Goal: Complete application form

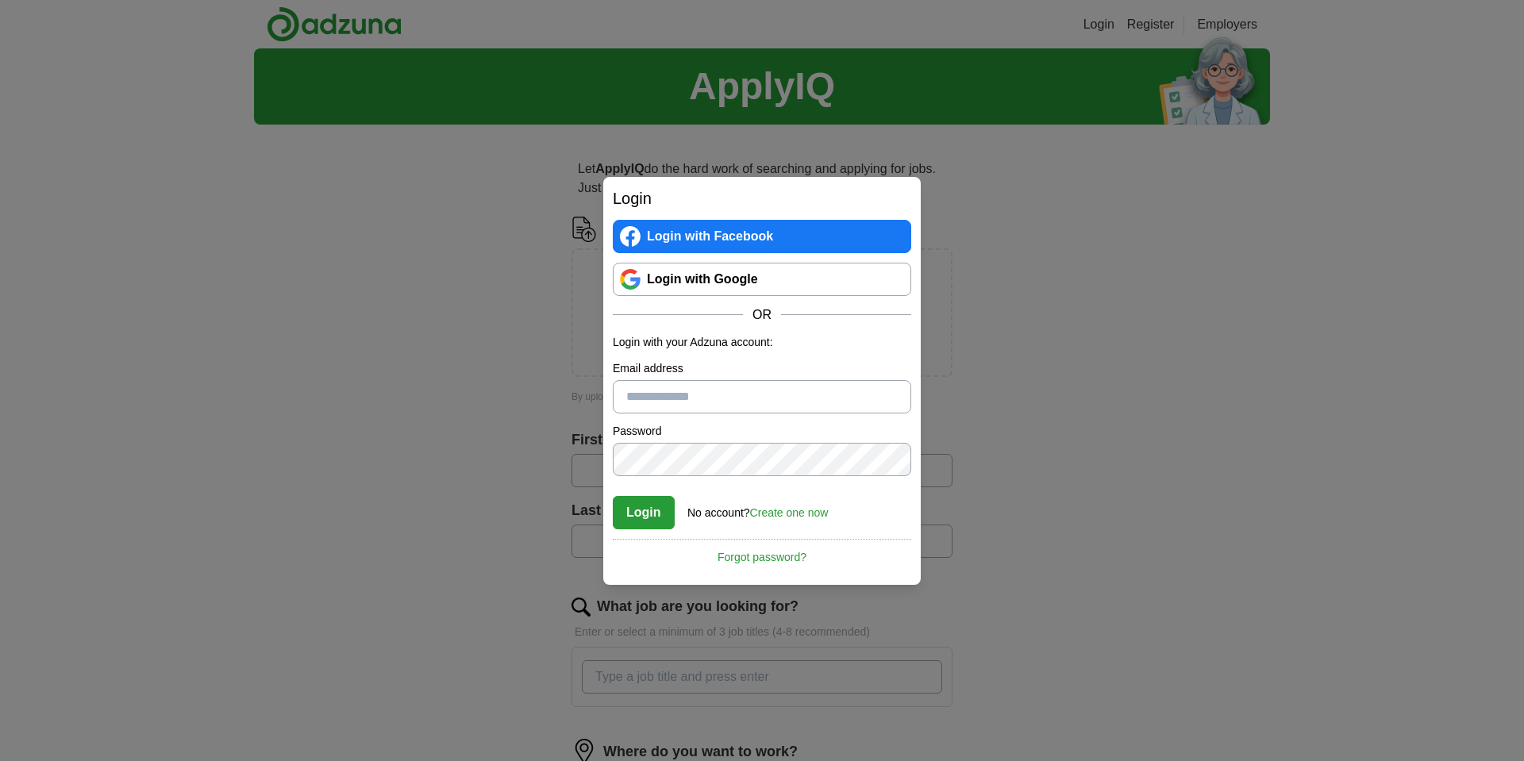
click at [744, 281] on link "Login with Google" at bounding box center [762, 279] width 299 height 33
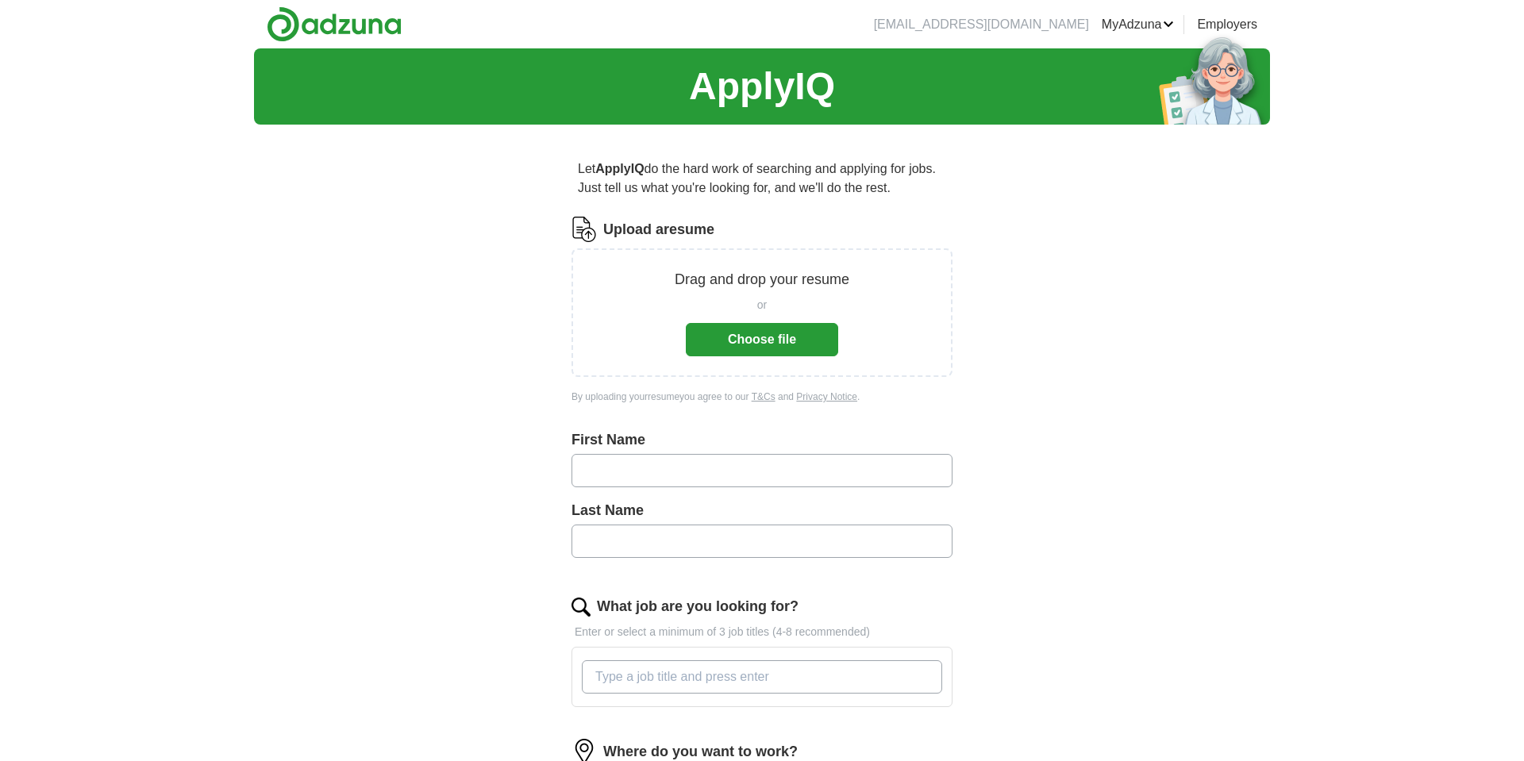
click at [659, 469] on input "text" at bounding box center [762, 470] width 381 height 33
type input "*******"
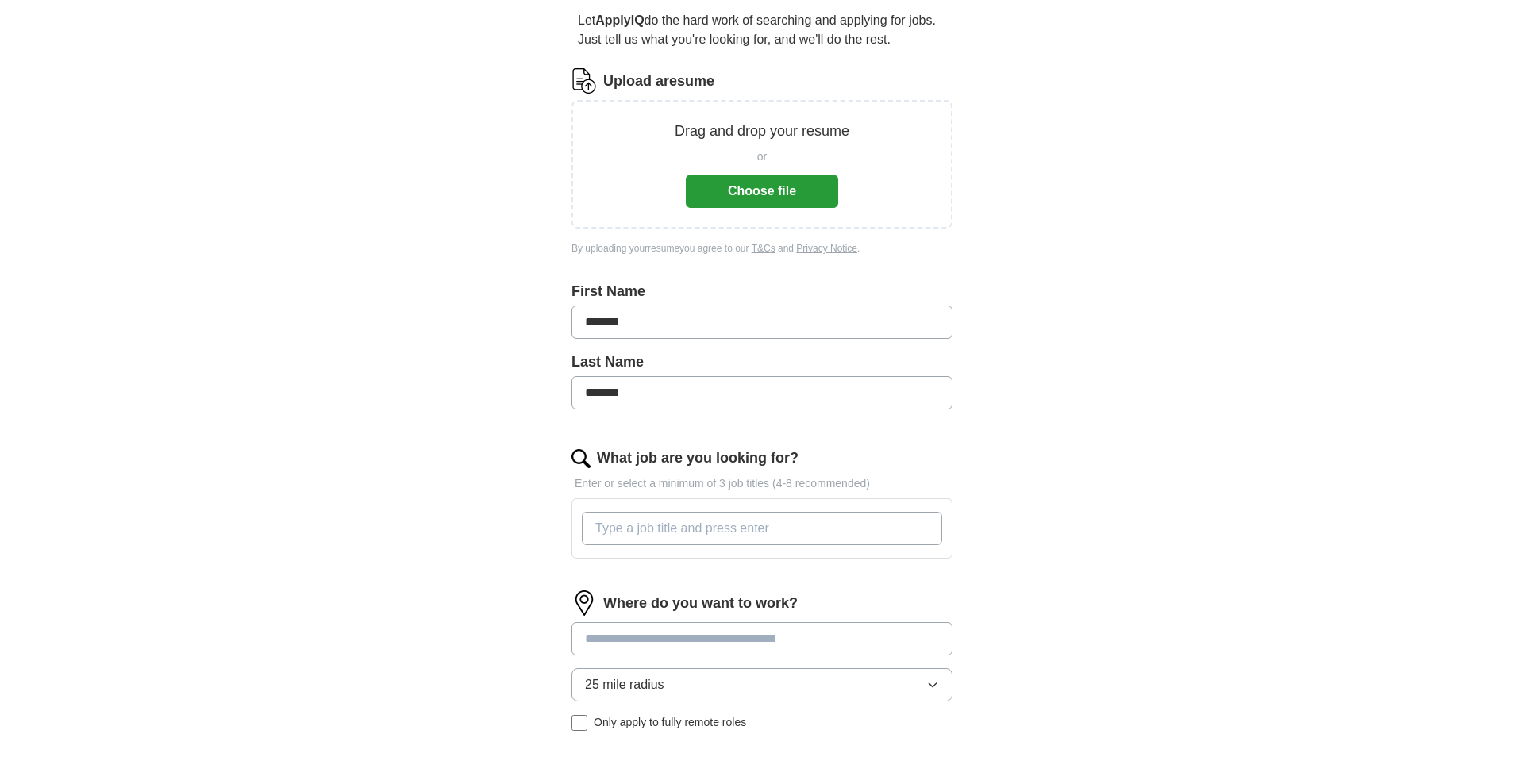
scroll to position [149, 0]
click at [793, 191] on button "Choose file" at bounding box center [762, 190] width 152 height 33
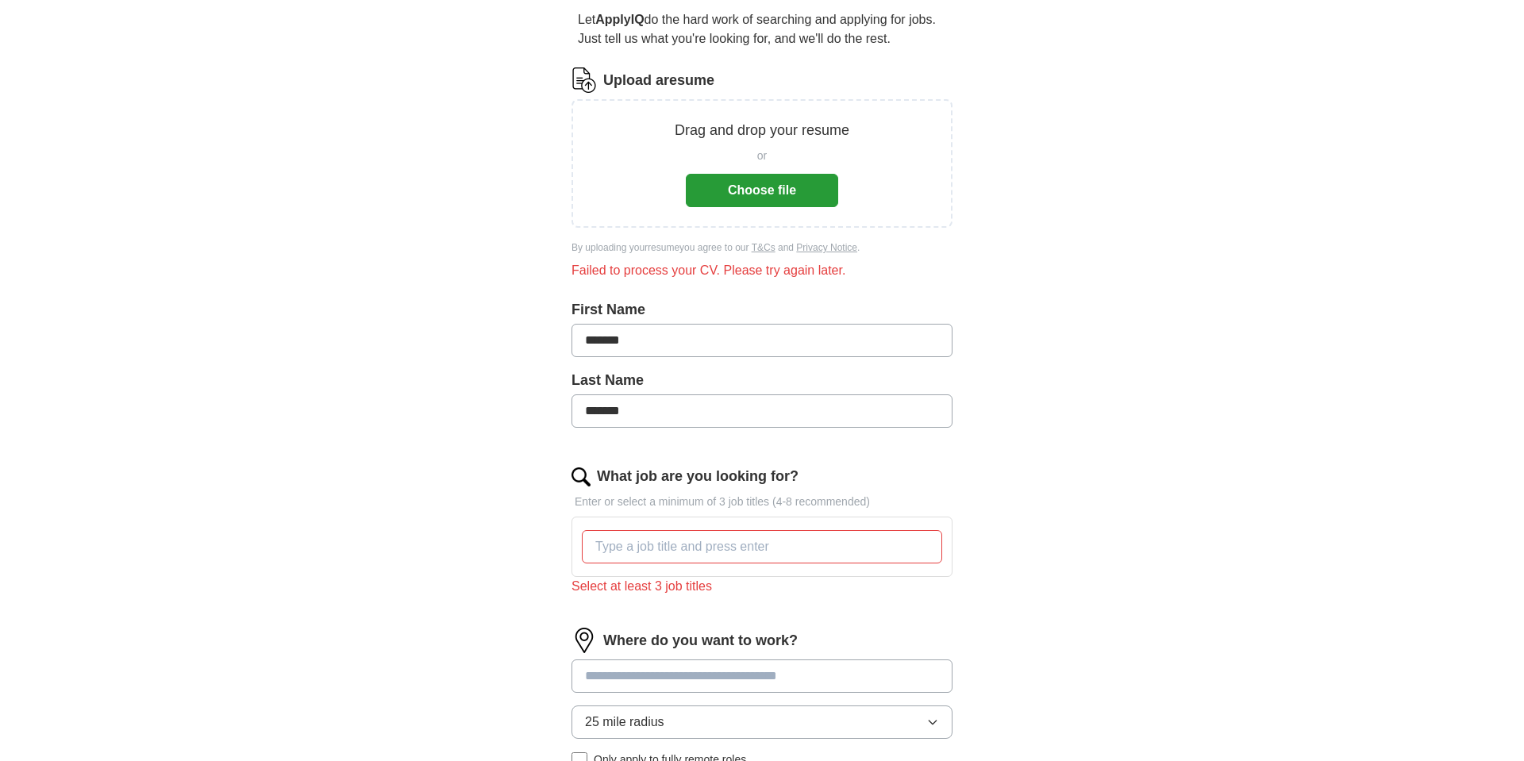
click at [641, 546] on input "What job are you looking for?" at bounding box center [762, 546] width 360 height 33
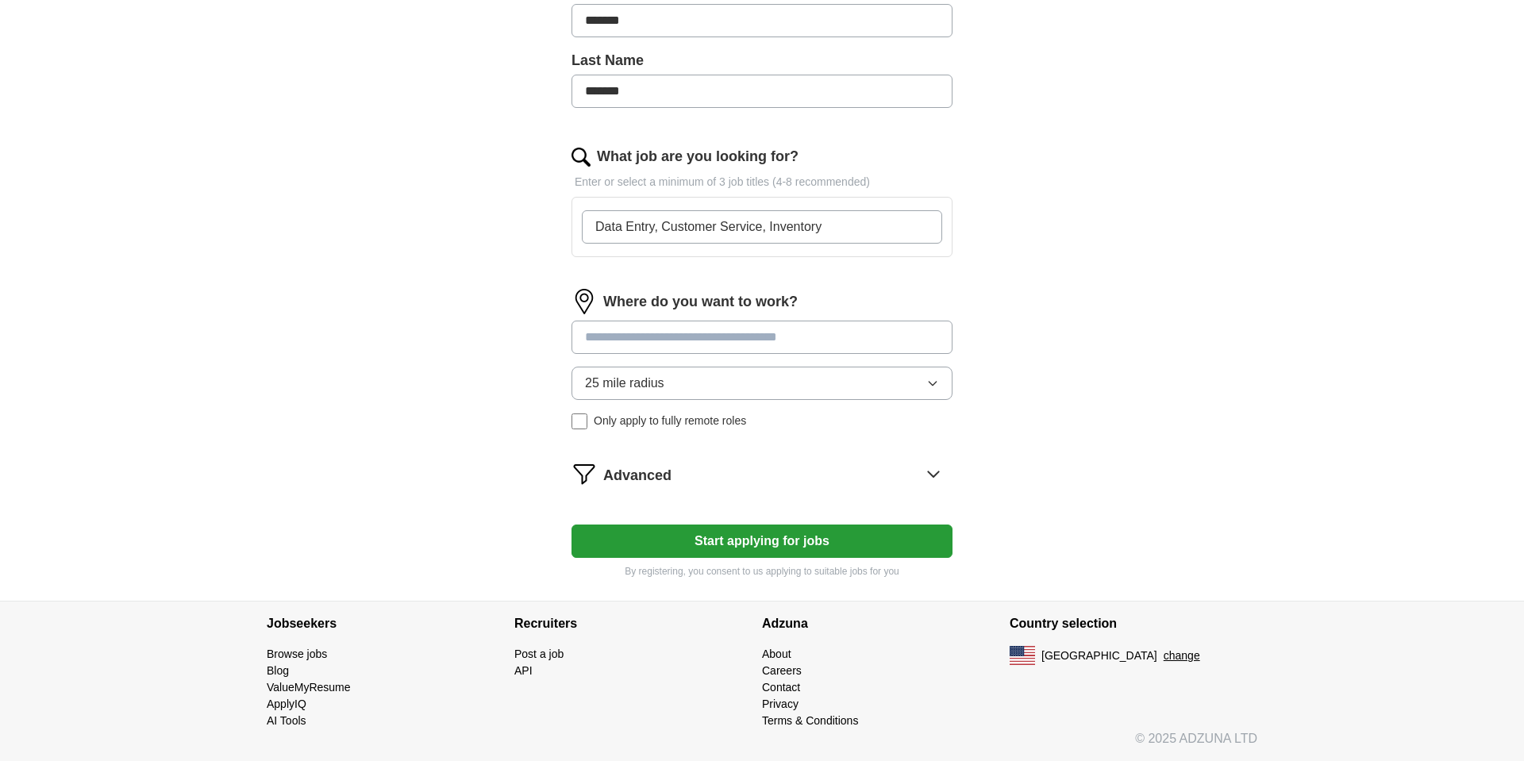
scroll to position [467, 0]
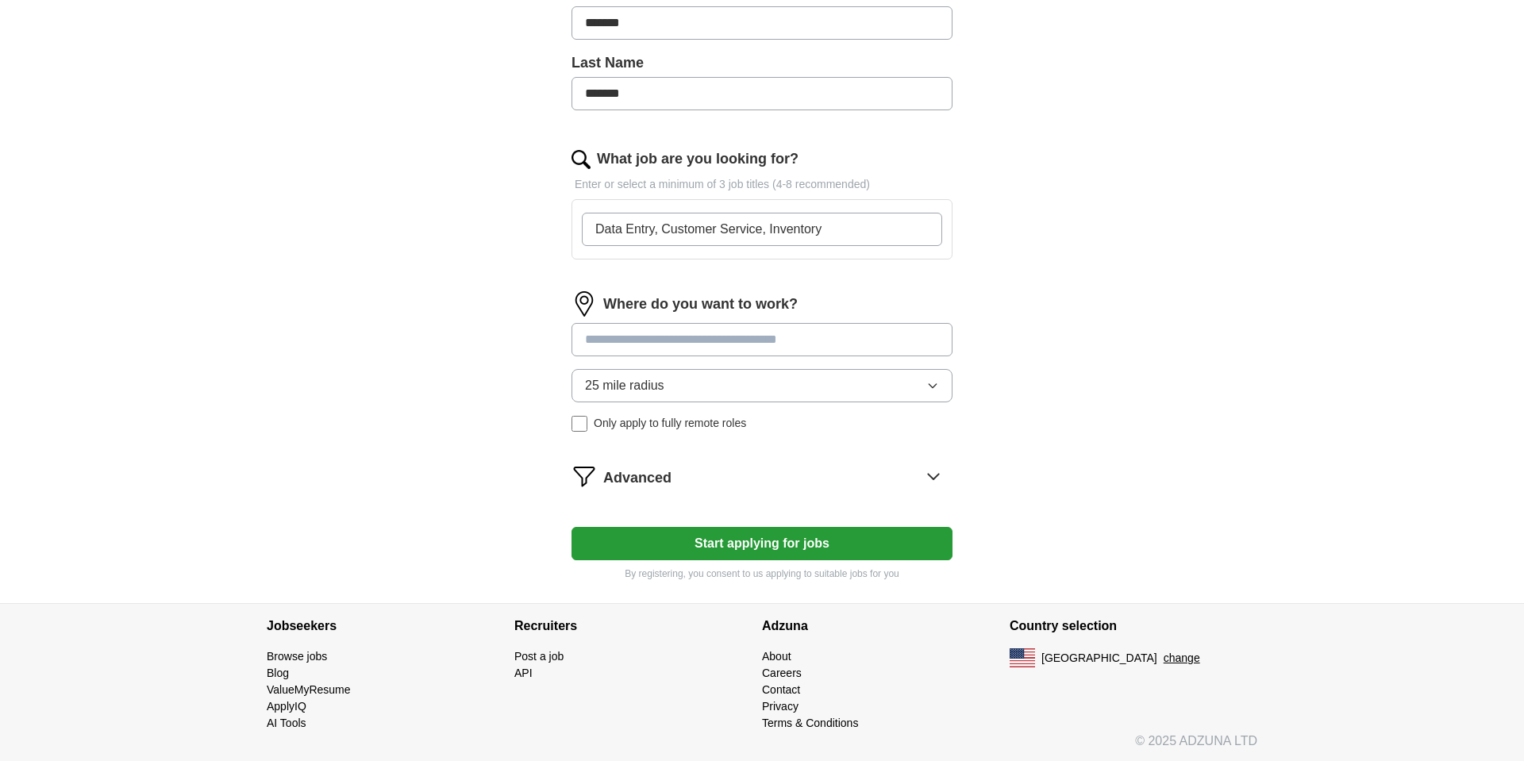
type input "Data Entry, Customer Service, Inventory"
click at [792, 349] on input at bounding box center [762, 339] width 381 height 33
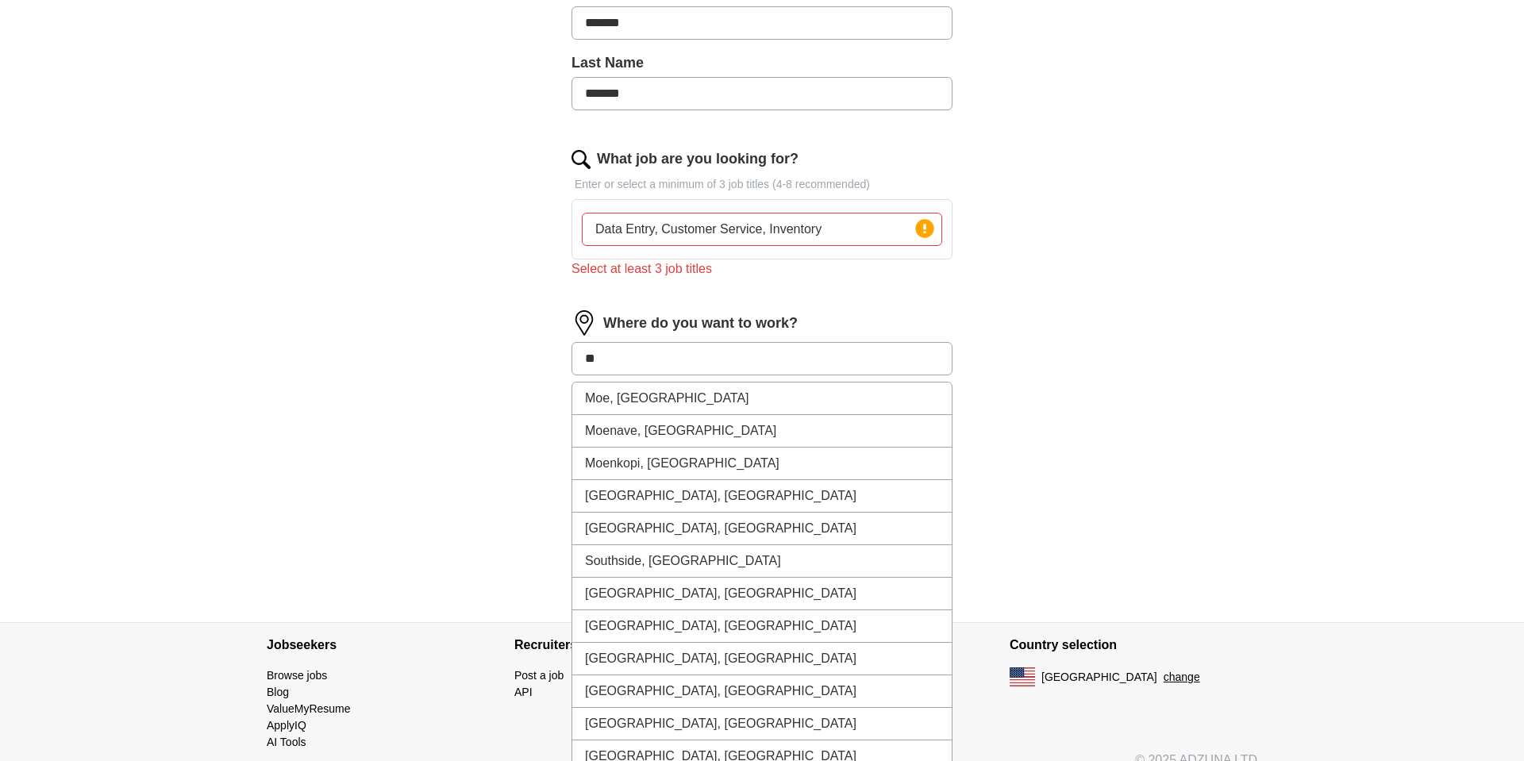
type input "*"
type input "*******"
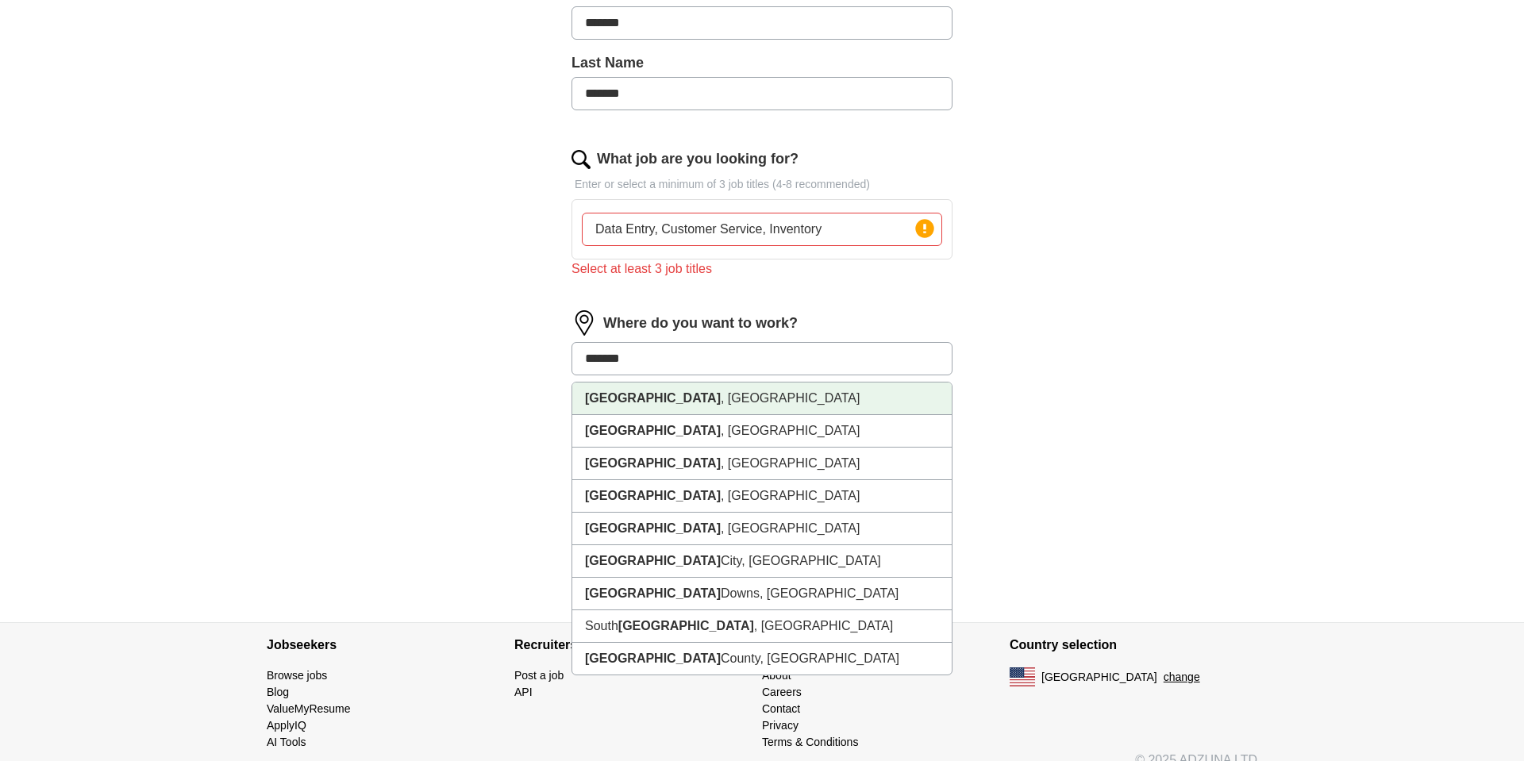
click at [715, 398] on li "[GEOGRAPHIC_DATA] , [GEOGRAPHIC_DATA]" at bounding box center [762, 399] width 380 height 33
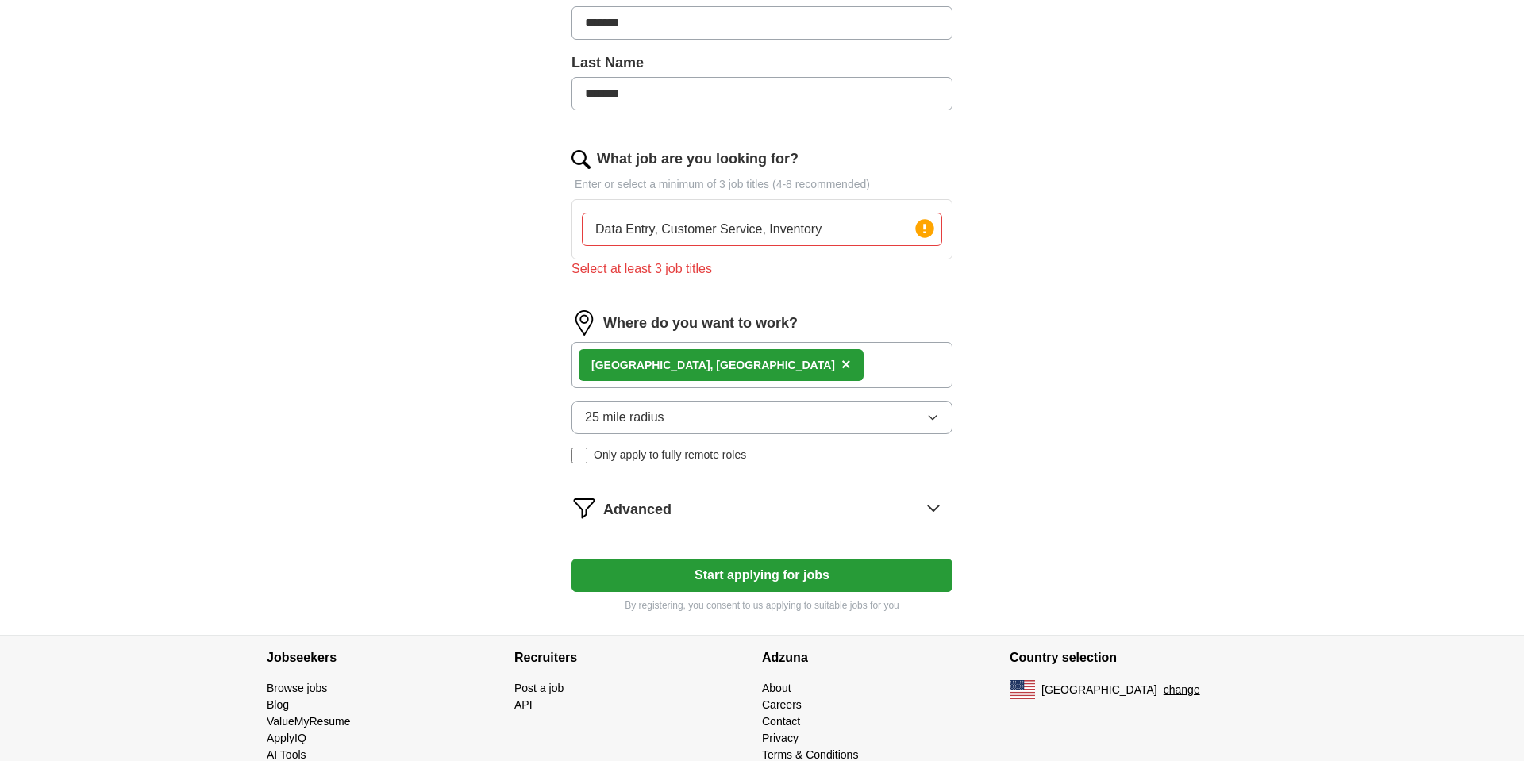
click at [750, 583] on button "Start applying for jobs" at bounding box center [762, 575] width 381 height 33
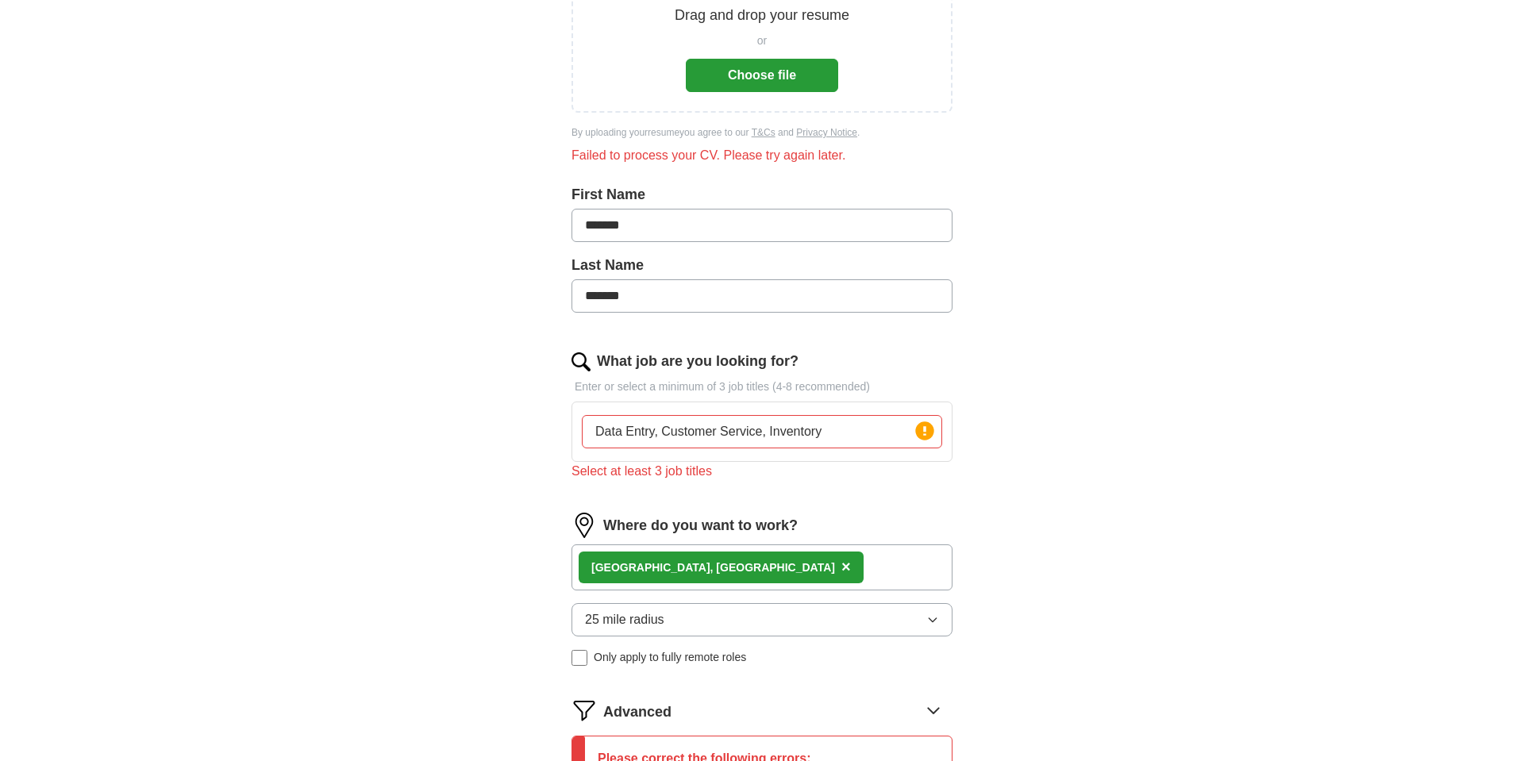
scroll to position [264, 0]
click at [786, 83] on button "Choose file" at bounding box center [762, 76] width 152 height 33
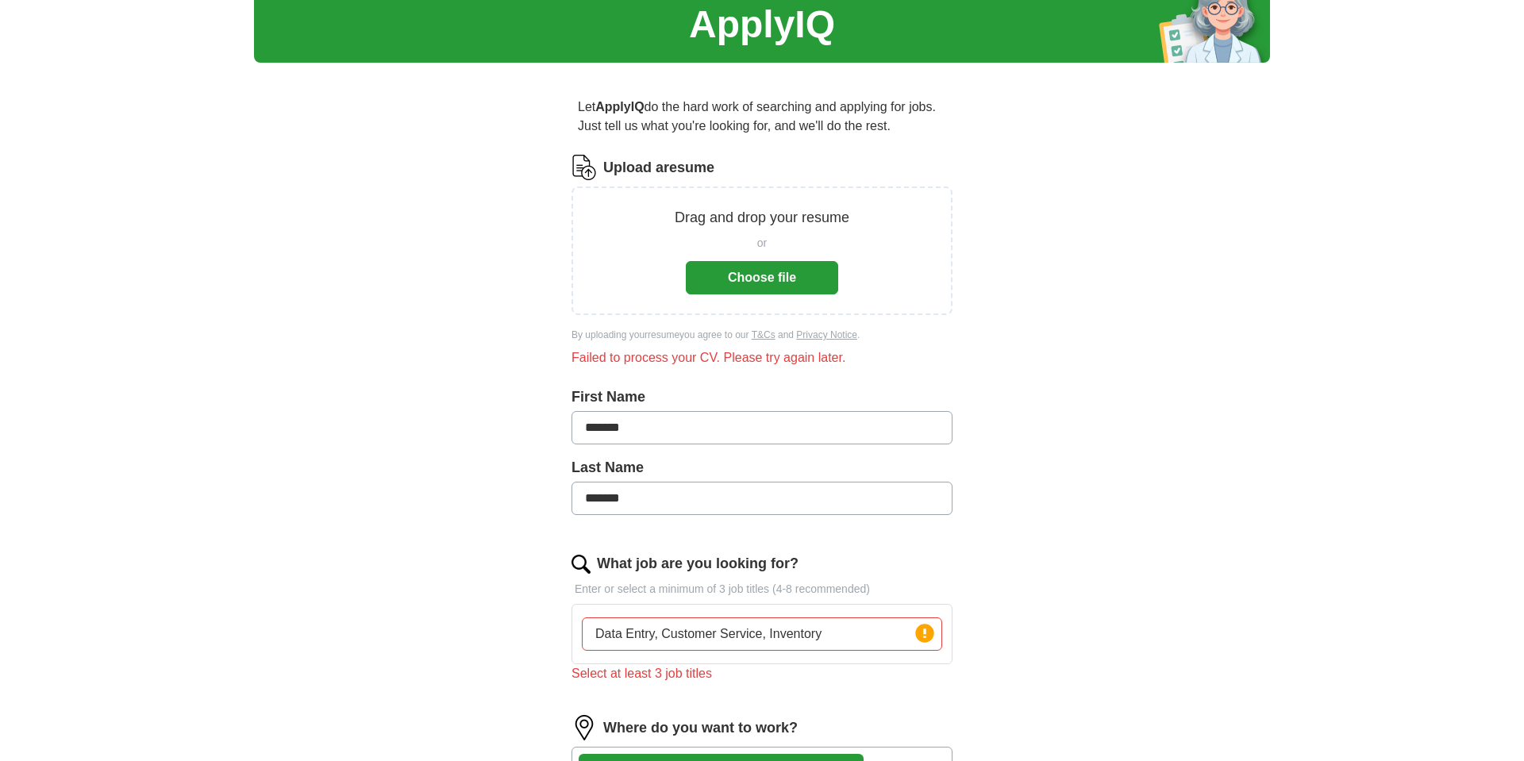
scroll to position [0, 0]
